Goal: Task Accomplishment & Management: Use online tool/utility

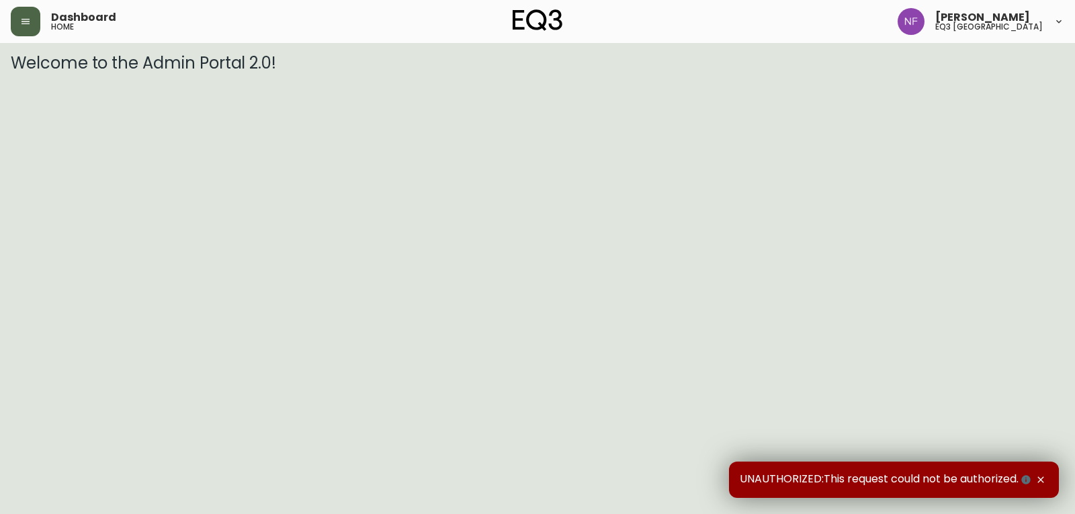
click at [36, 19] on button "button" at bounding box center [26, 22] width 30 height 30
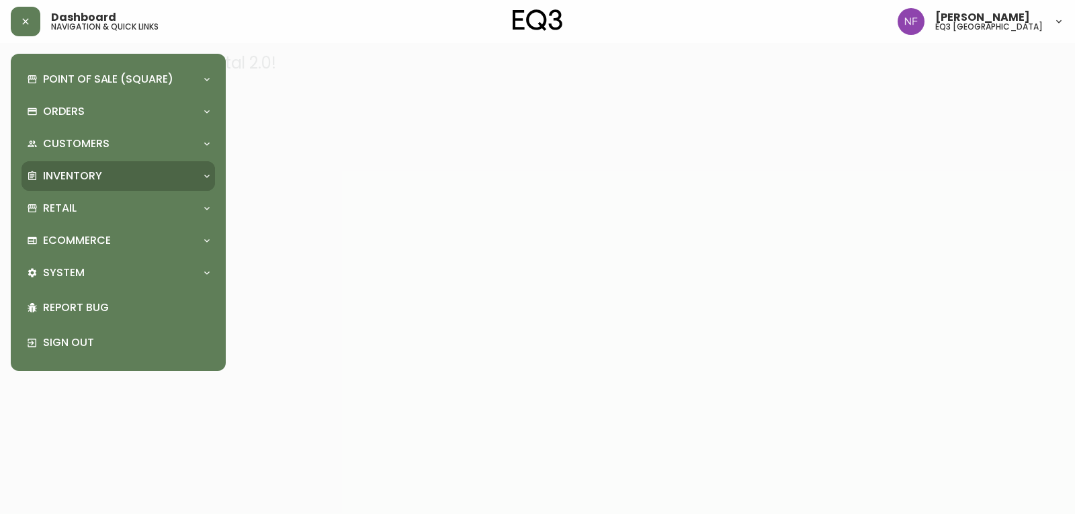
click at [134, 175] on div "Inventory" at bounding box center [111, 176] width 169 height 15
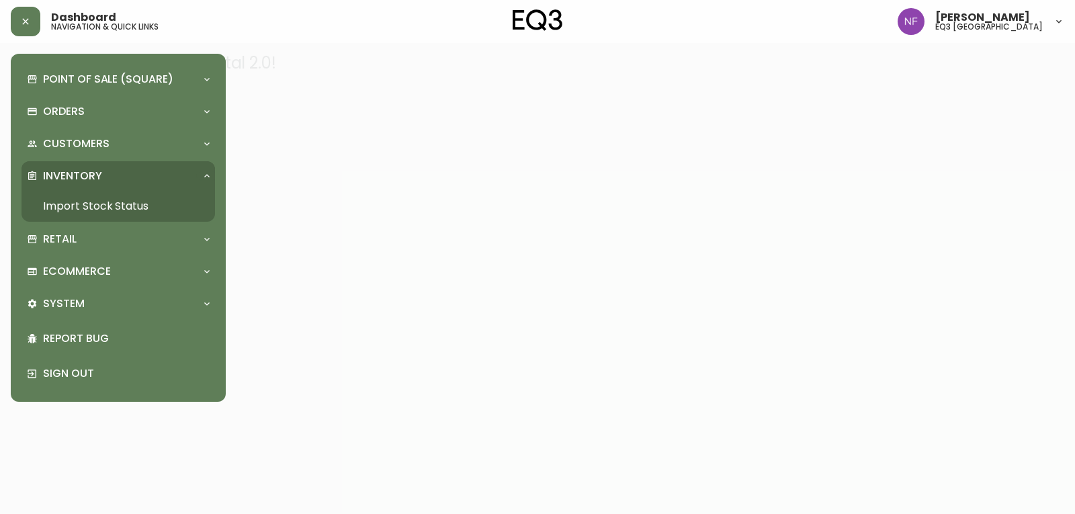
click at [134, 205] on link "Import Stock Status" at bounding box center [117, 206] width 193 height 31
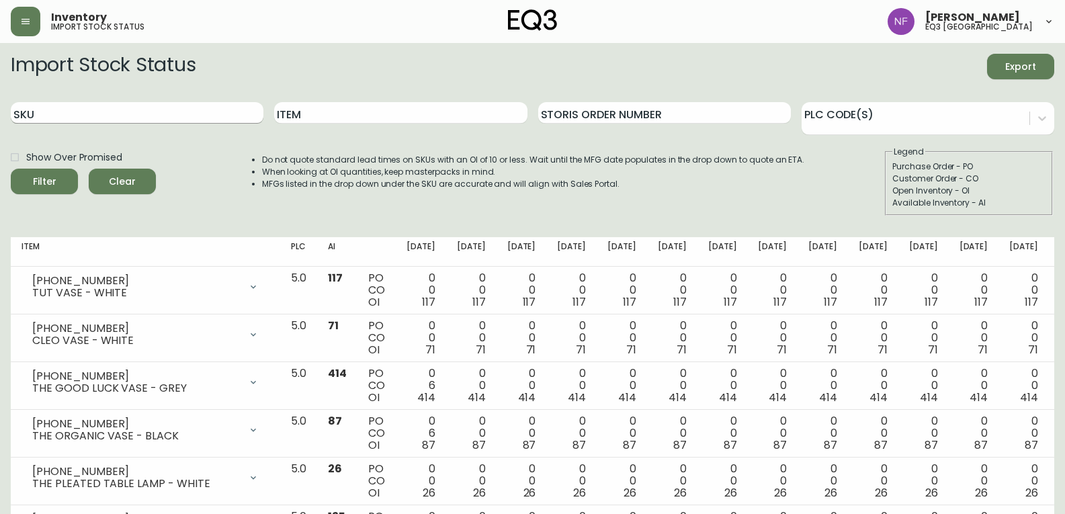
click at [187, 114] on input "SKU" at bounding box center [137, 112] width 253 height 21
paste input "[PHONE_NUMBER]"
type input "[PHONE_NUMBER]"
click at [40, 187] on icon "submit" at bounding box center [39, 180] width 18 height 18
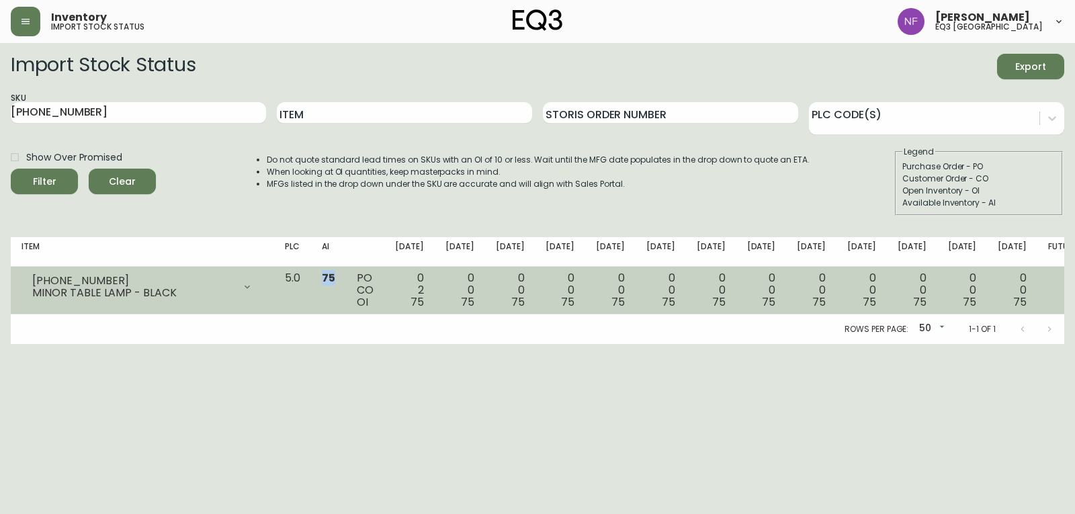
drag, startPoint x: 370, startPoint y: 276, endPoint x: 384, endPoint y: 277, distance: 13.5
click at [346, 277] on td "75" at bounding box center [328, 291] width 35 height 48
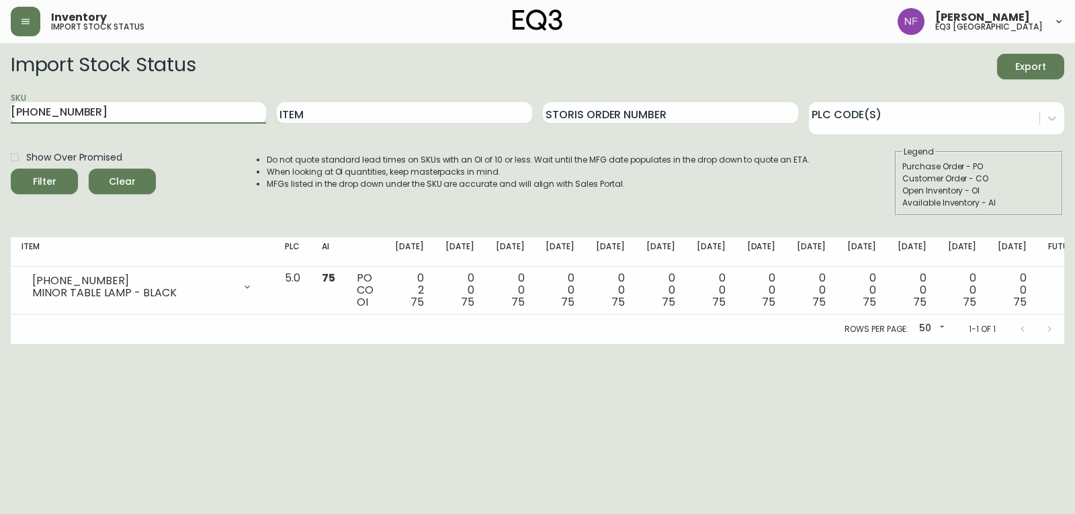
drag, startPoint x: 96, startPoint y: 114, endPoint x: 0, endPoint y: 95, distance: 97.9
click at [0, 95] on main "Import Stock Status Export SKU [PHONE_NUMBER] Item Storis Order Number PLC Code…" at bounding box center [537, 193] width 1075 height 301
